Goal: Check status

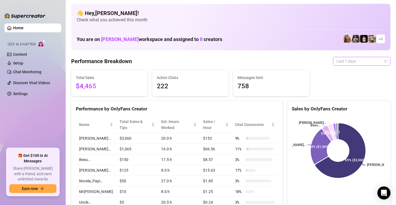
click at [348, 61] on span "Last 7 days" at bounding box center [361, 61] width 51 height 8
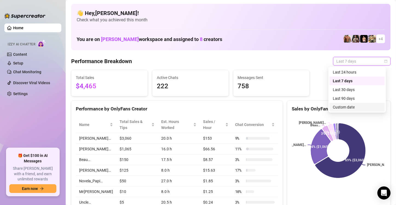
click at [345, 109] on div "Custom date" at bounding box center [356, 107] width 49 height 6
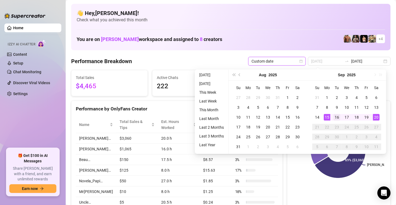
type input "2025-09-16"
click at [337, 116] on div "16" at bounding box center [336, 117] width 7 height 7
type input "[DATE]"
click at [376, 117] on div "20" at bounding box center [376, 117] width 7 height 7
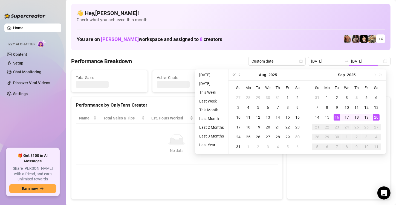
type input "2025-09-16"
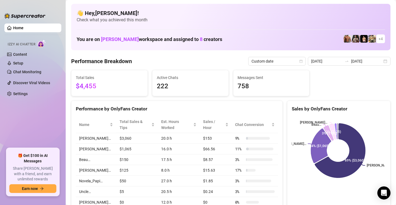
click at [342, 20] on span "Check what you achieved this month" at bounding box center [231, 20] width 308 height 6
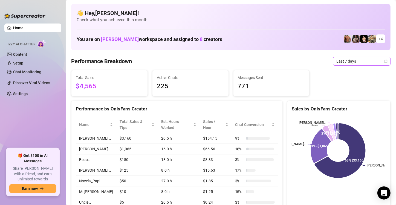
click at [350, 62] on span "Last 7 days" at bounding box center [361, 61] width 51 height 8
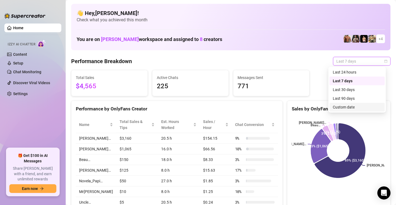
click at [348, 106] on div "Custom date" at bounding box center [356, 107] width 49 height 6
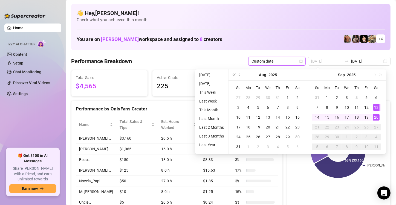
type input "[DATE]"
click at [377, 117] on div "20" at bounding box center [376, 117] width 7 height 7
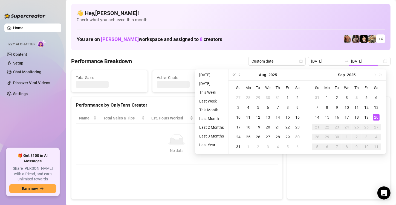
type input "[DATE]"
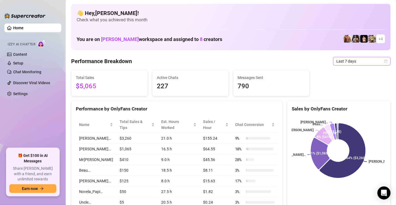
click at [362, 61] on span "Last 7 days" at bounding box center [361, 61] width 51 height 8
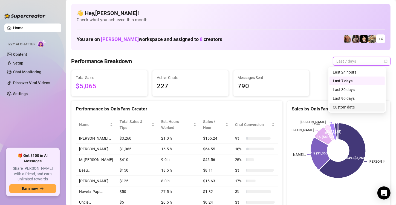
click at [342, 106] on div "Custom date" at bounding box center [356, 107] width 49 height 6
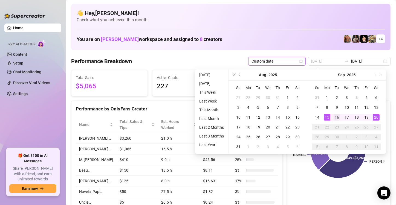
type input "[DATE]"
click at [336, 116] on div "16" at bounding box center [336, 117] width 7 height 7
type input "[DATE]"
click at [376, 119] on div "20" at bounding box center [376, 117] width 7 height 7
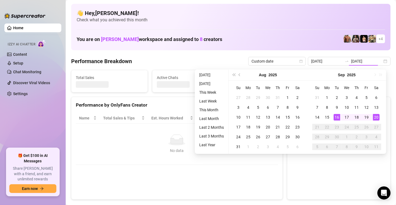
type input "2025-09-16"
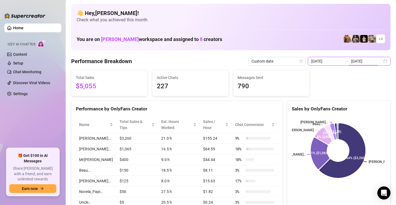
click at [371, 63] on input "[DATE]" at bounding box center [366, 61] width 31 height 6
click at [353, 60] on input "[DATE]" at bounding box center [366, 61] width 31 height 6
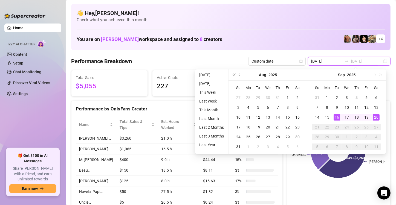
type input "[DATE]"
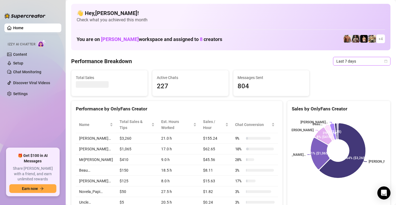
click at [367, 60] on span "Last 7 days" at bounding box center [361, 61] width 51 height 8
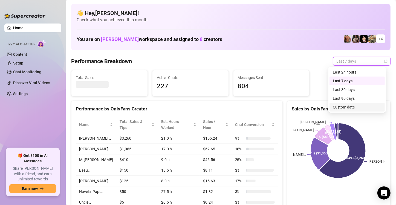
click at [352, 107] on div "Custom date" at bounding box center [356, 107] width 49 height 6
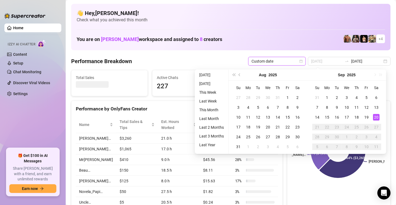
click at [377, 116] on div "20" at bounding box center [376, 117] width 7 height 7
type input "[DATE]"
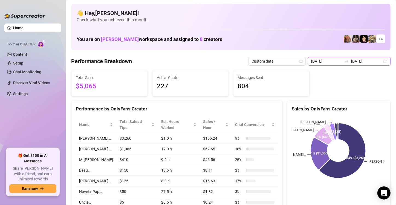
click at [366, 62] on input "[DATE]" at bounding box center [366, 61] width 31 height 6
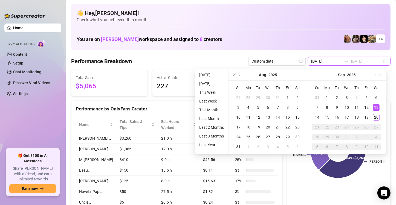
type input "[DATE]"
click at [376, 117] on div "20" at bounding box center [376, 117] width 7 height 7
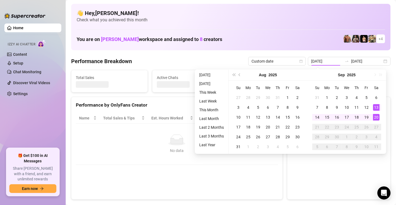
type input "[DATE]"
